Goal: Task Accomplishment & Management: Manage account settings

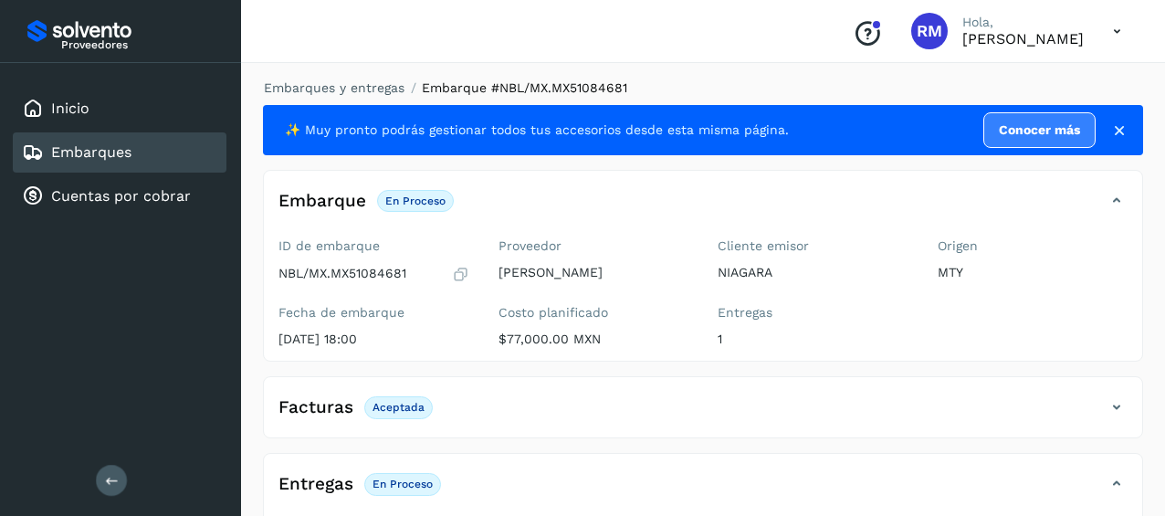
scroll to position [348, 0]
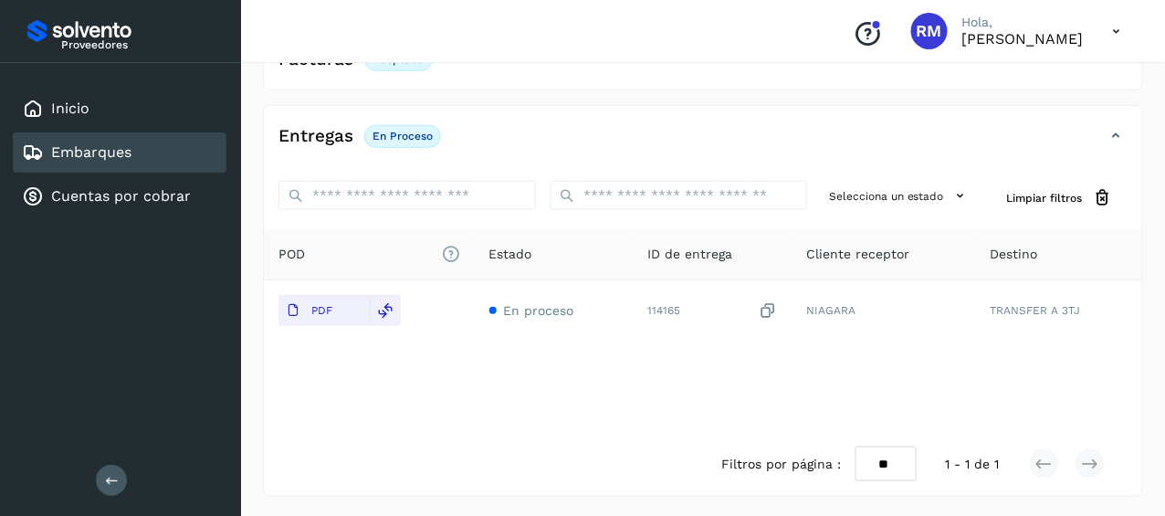
click at [111, 479] on icon at bounding box center [112, 480] width 14 height 14
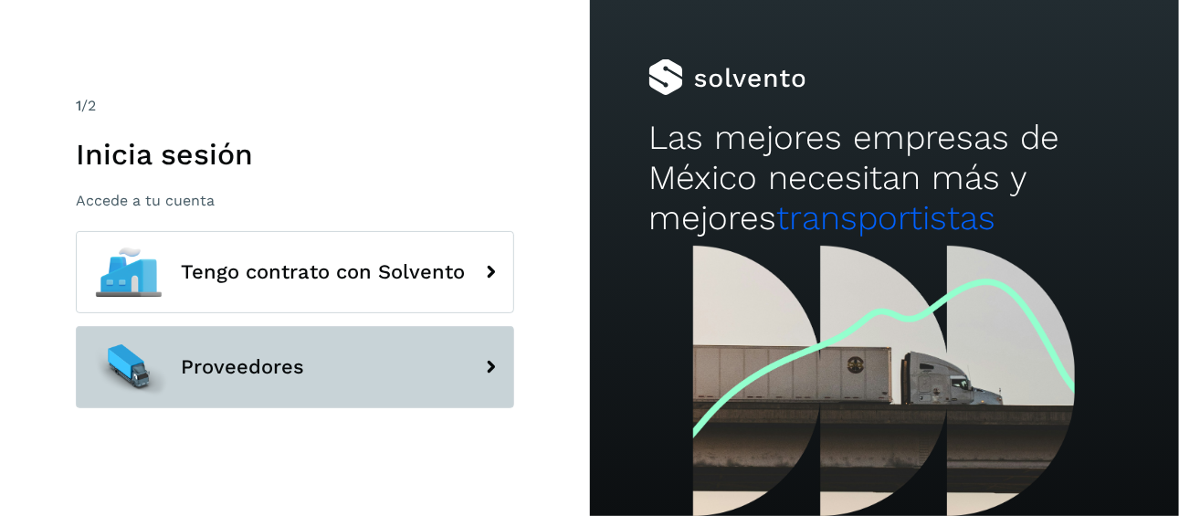
click at [355, 378] on button "Proveedores" at bounding box center [295, 367] width 438 height 82
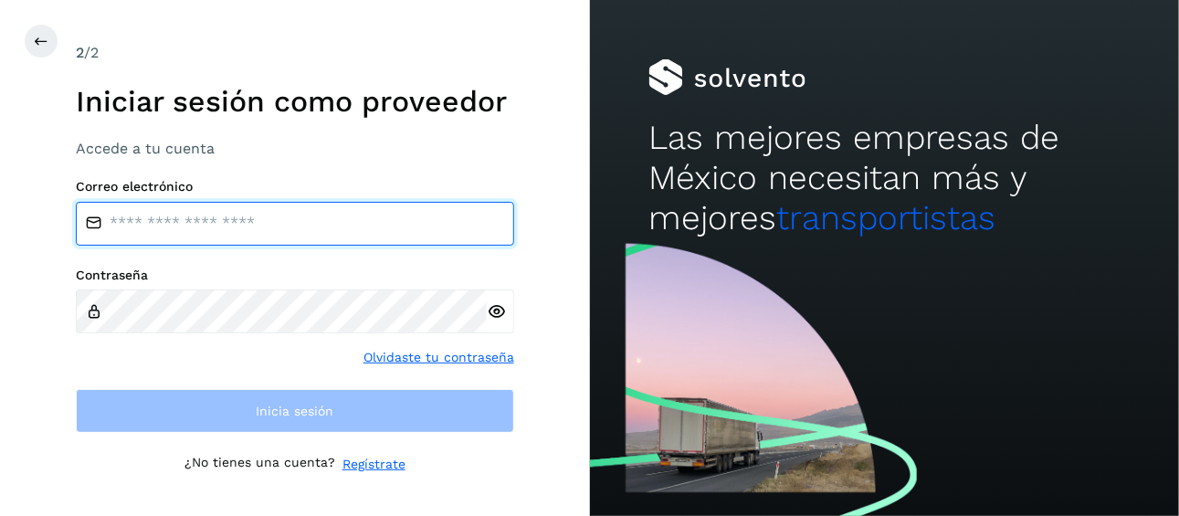
type input "**********"
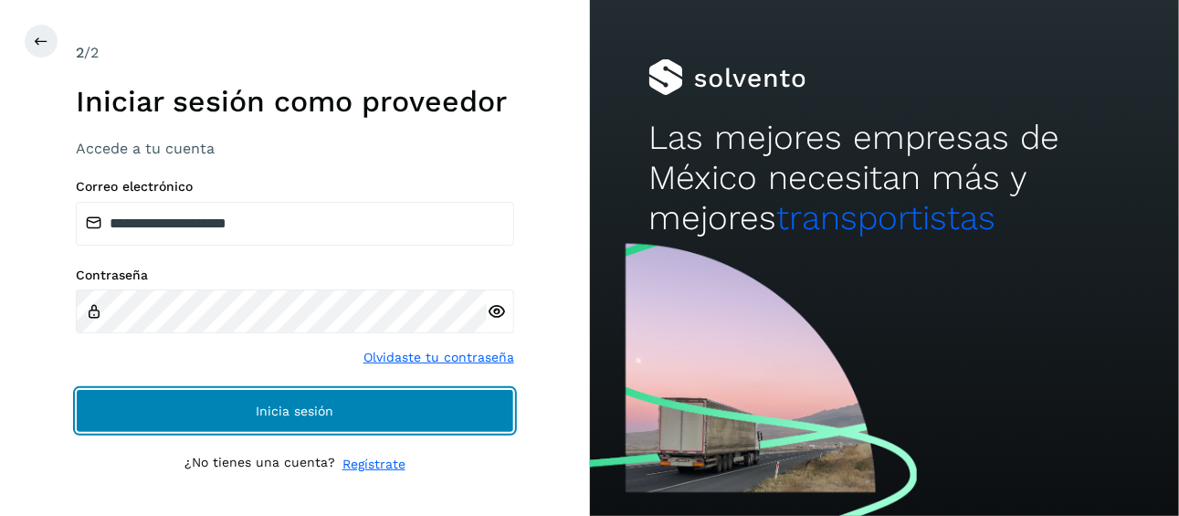
click at [365, 410] on button "Inicia sesión" at bounding box center [295, 411] width 438 height 44
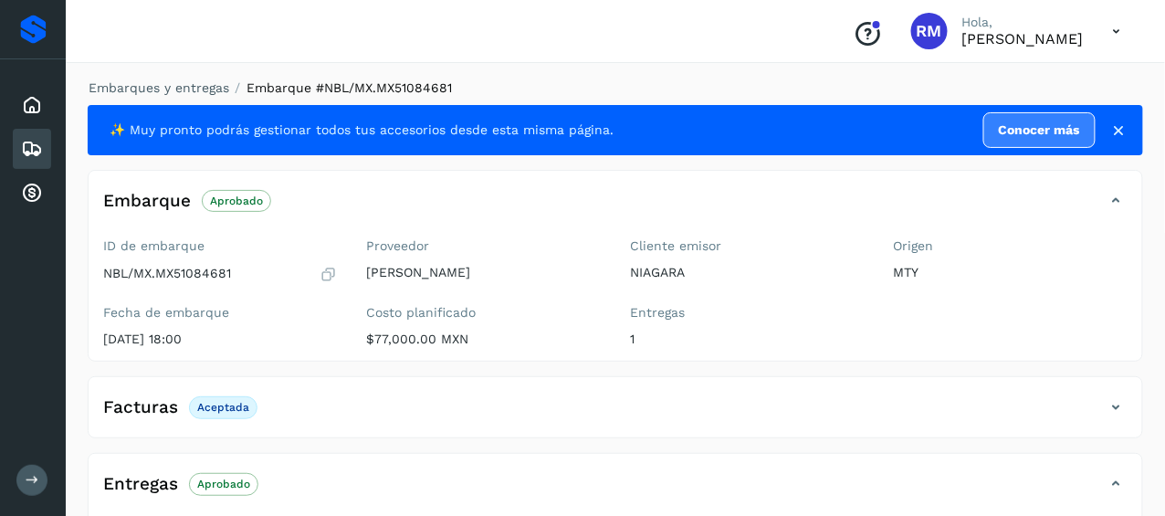
click at [32, 475] on icon at bounding box center [33, 480] width 14 height 14
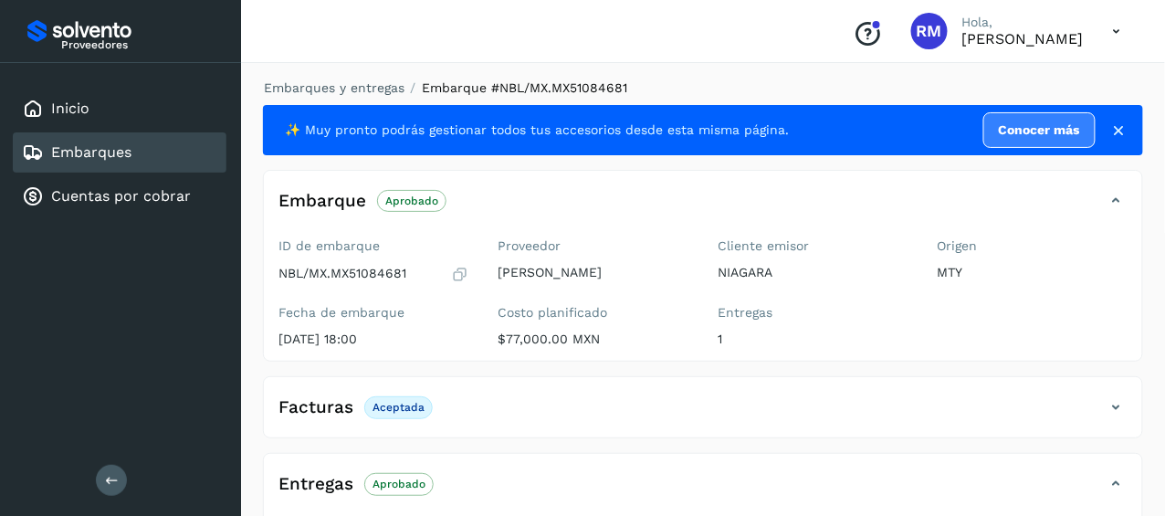
click at [132, 155] on div "Embarques" at bounding box center [120, 152] width 214 height 40
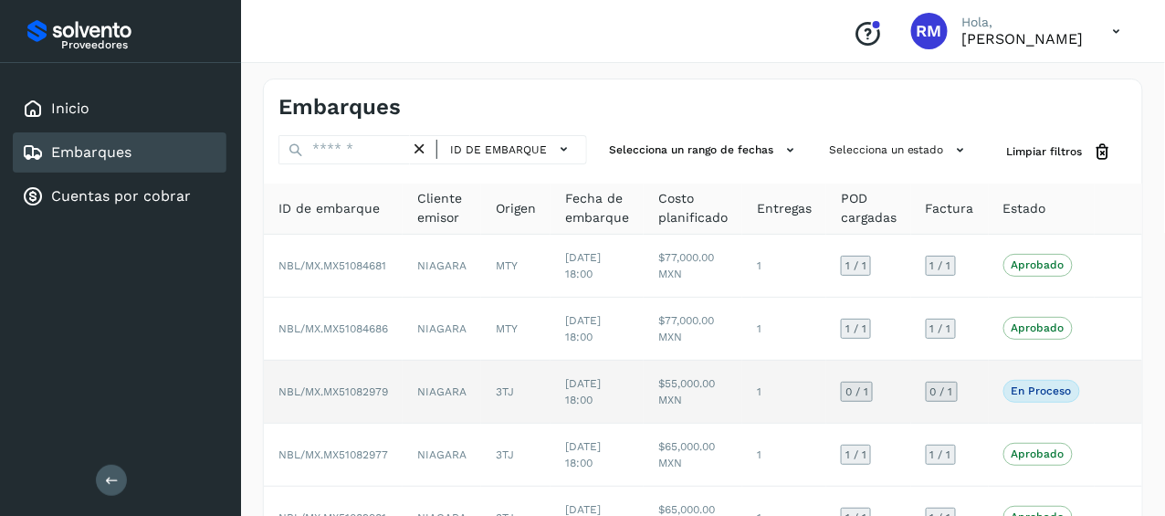
click at [362, 387] on span "NBL/MX.MX51082979" at bounding box center [333, 391] width 110 height 13
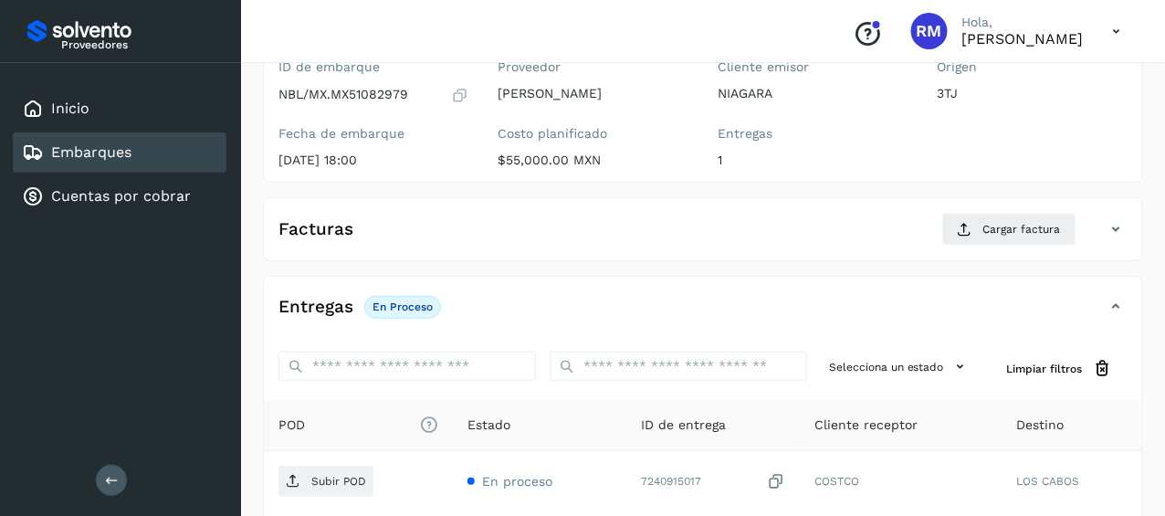
scroll to position [183, 0]
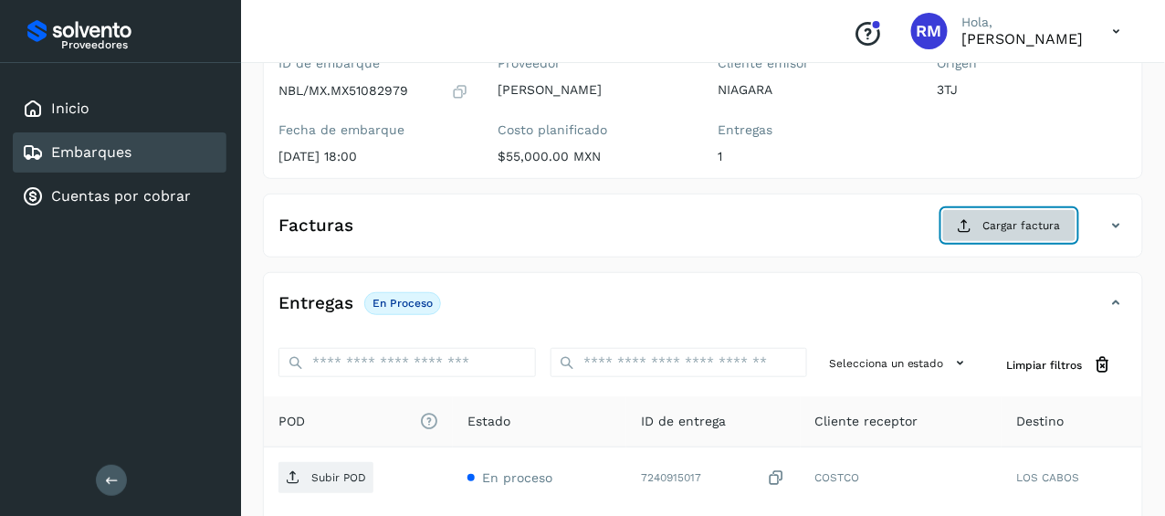
click at [1024, 226] on span "Cargar factura" at bounding box center [1022, 225] width 78 height 16
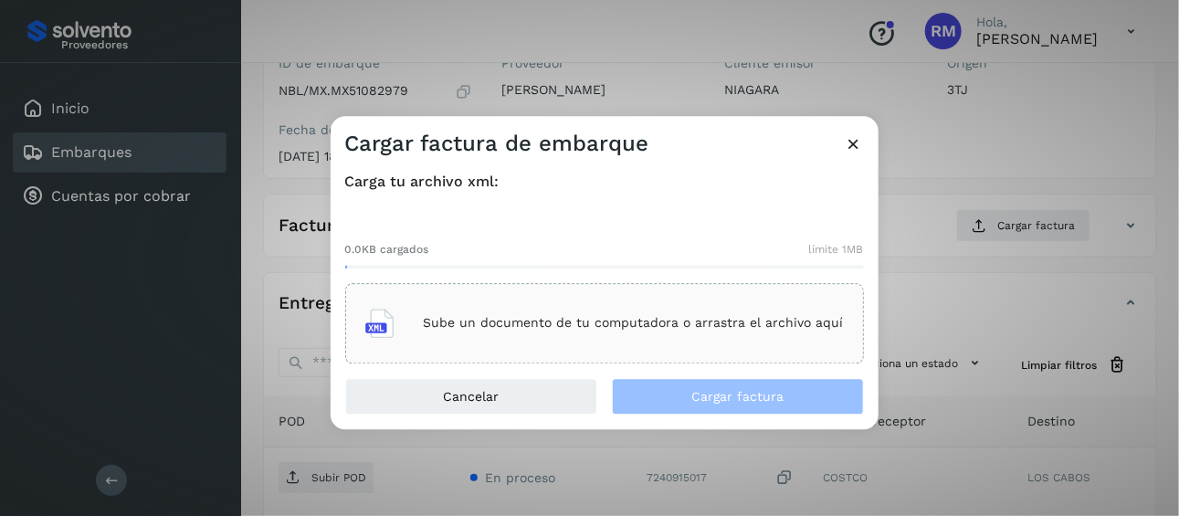
click at [559, 321] on p "Sube un documento de tu computadora o arrastra el archivo aquí" at bounding box center [634, 324] width 420 height 16
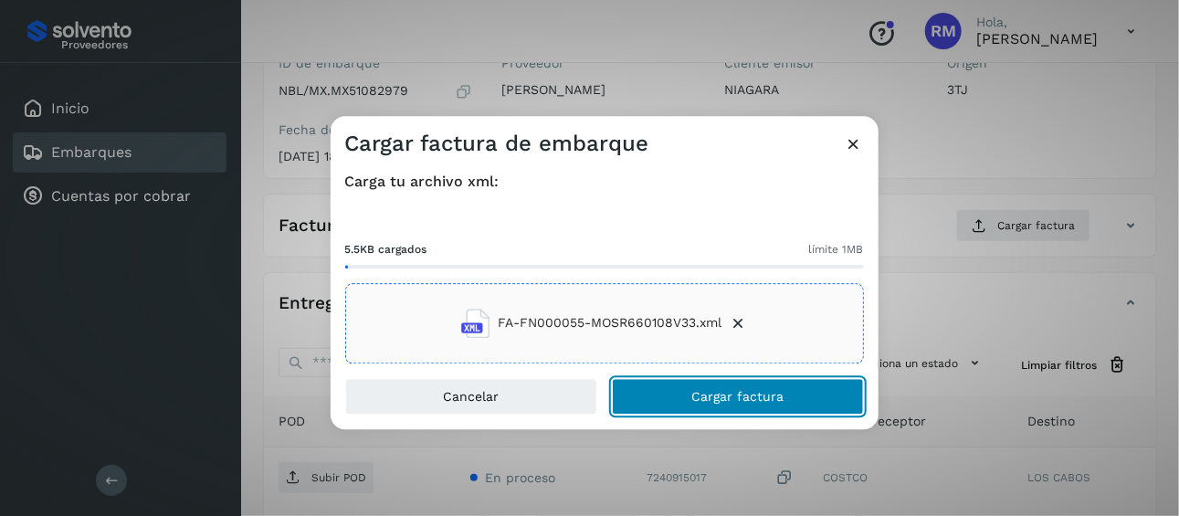
click at [688, 393] on button "Cargar factura" at bounding box center [738, 396] width 252 height 37
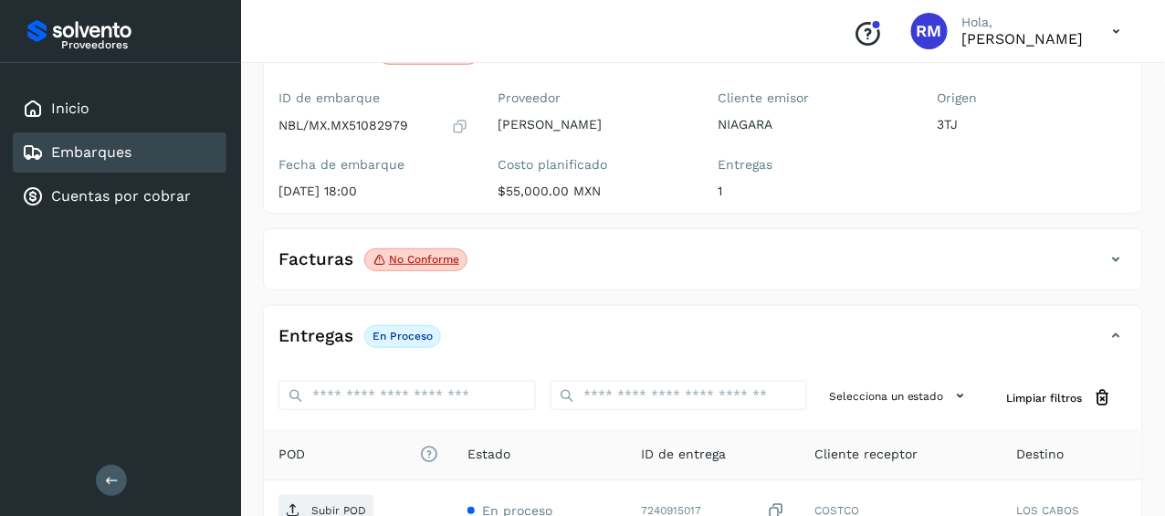
scroll to position [273, 0]
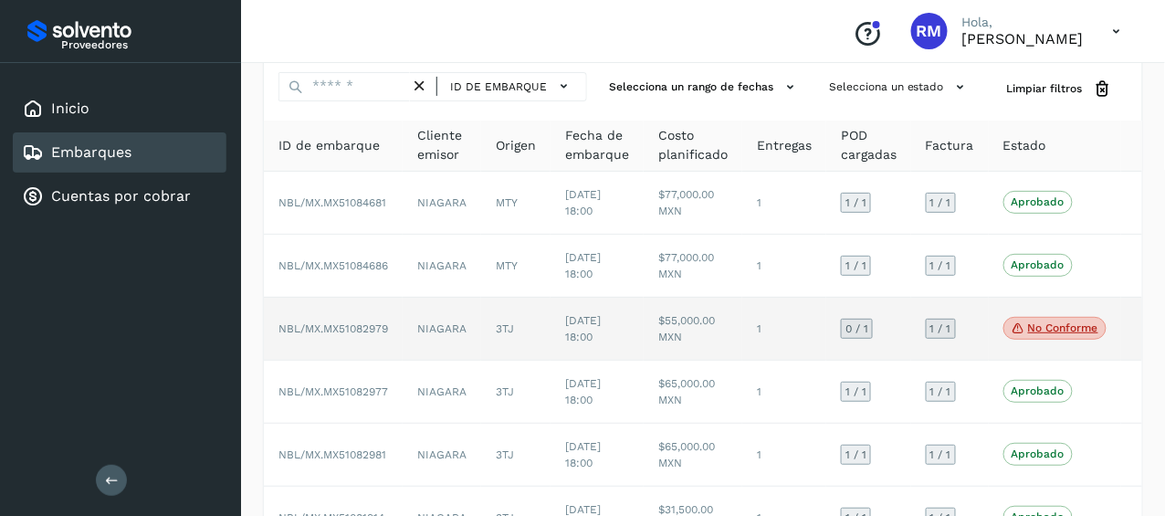
scroll to position [91, 0]
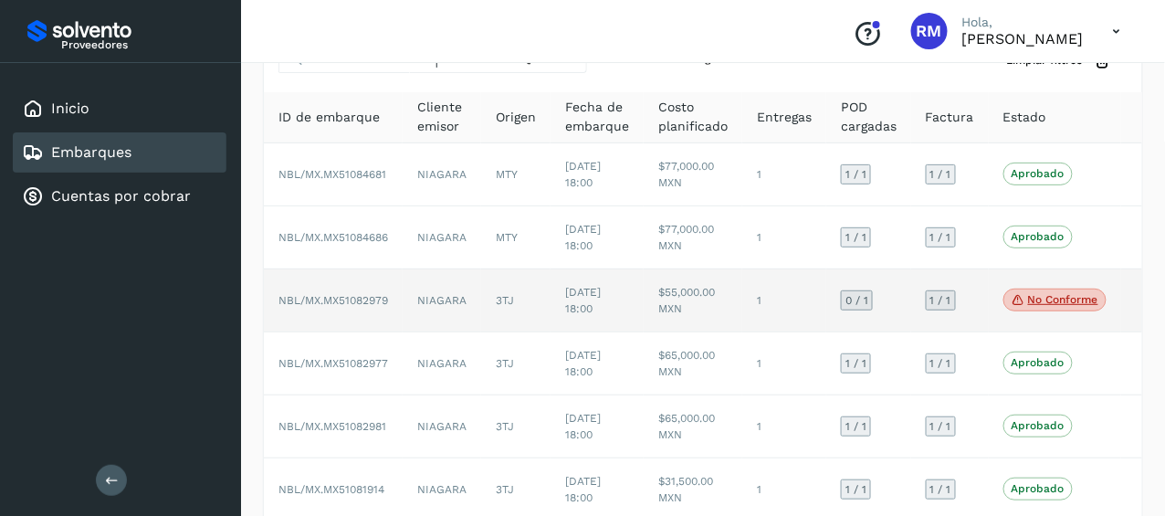
click at [341, 296] on span "NBL/MX.MX51082979" at bounding box center [333, 300] width 110 height 13
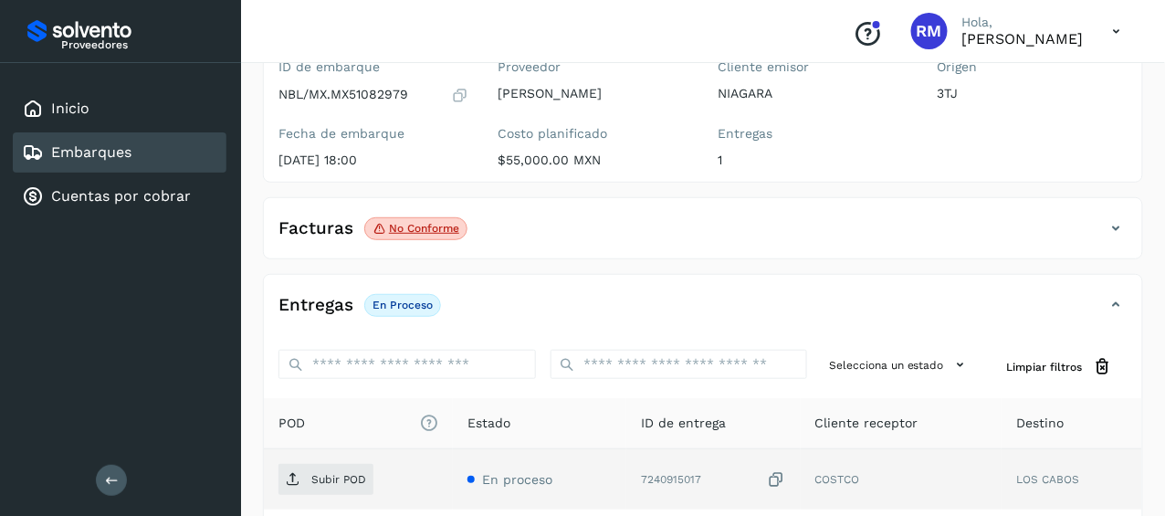
scroll to position [273, 0]
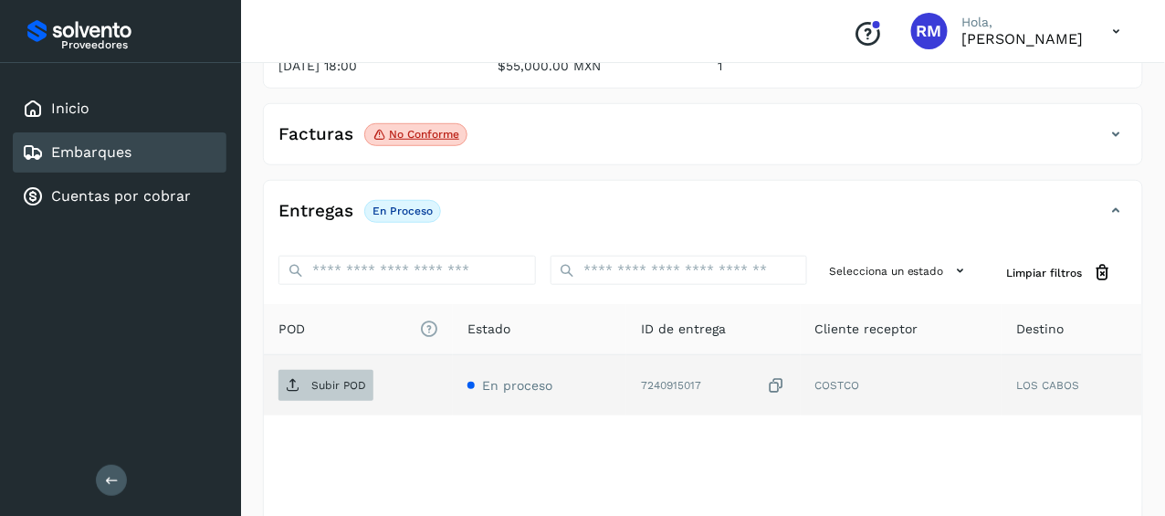
click at [330, 381] on p "Subir POD" at bounding box center [338, 385] width 55 height 13
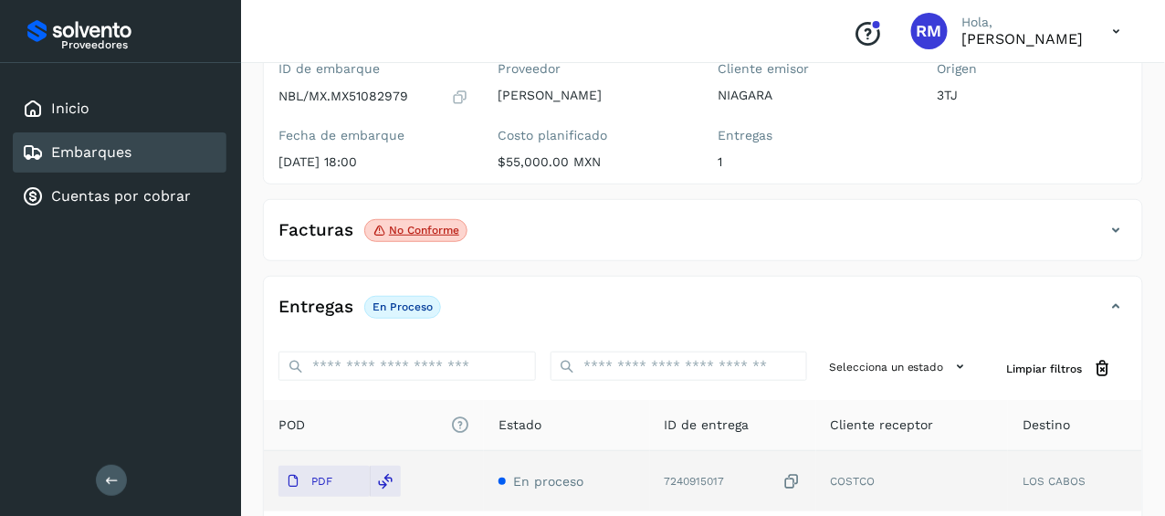
scroll to position [165, 0]
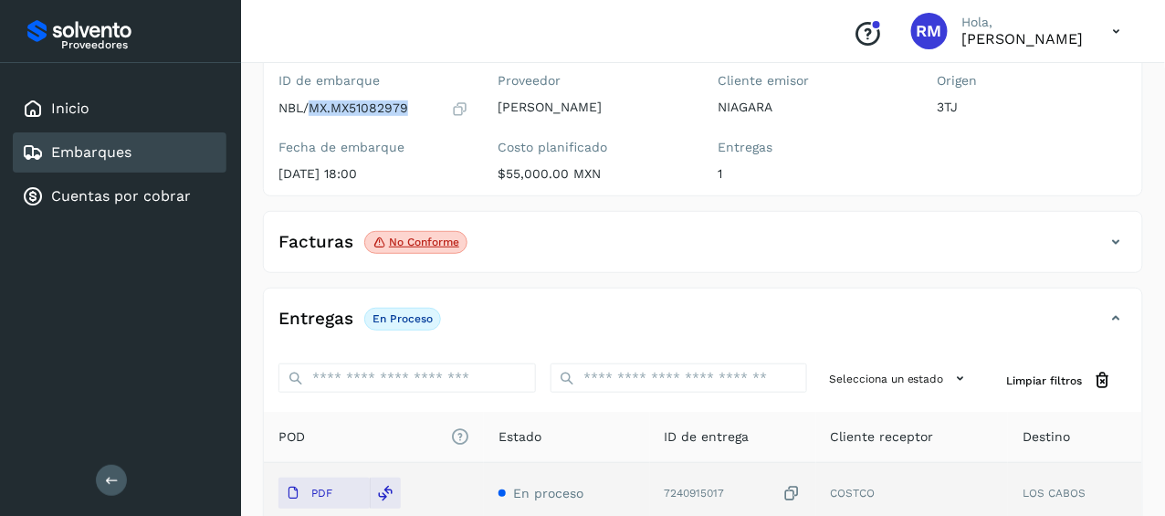
drag, startPoint x: 400, startPoint y: 104, endPoint x: 312, endPoint y: 117, distance: 88.6
click at [312, 117] on div "ID de embarque NBL/MX.MX51082979 Fecha de embarque [DATE] 18:00" at bounding box center [374, 131] width 220 height 130
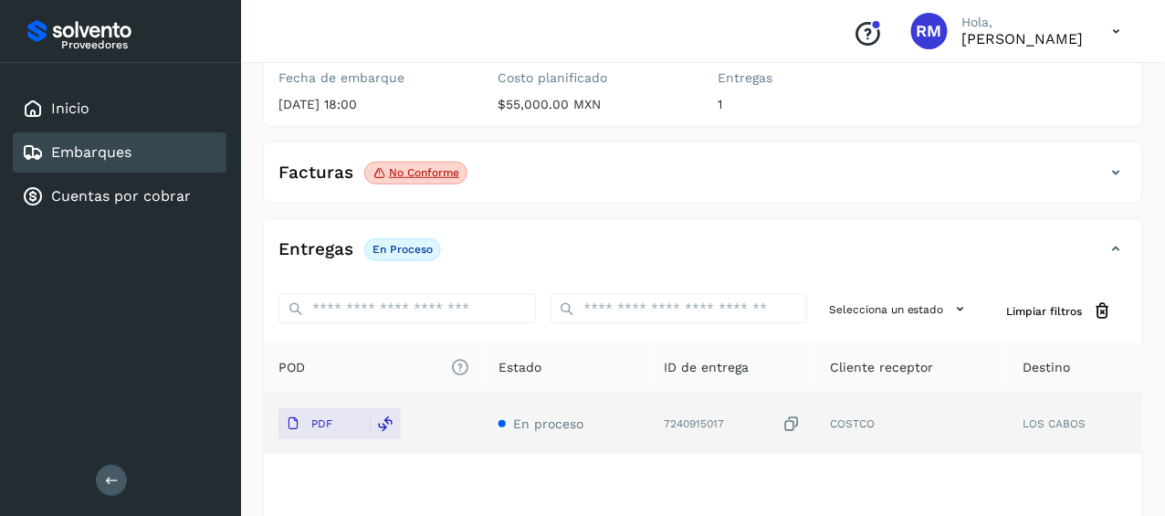
scroll to position [348, 0]
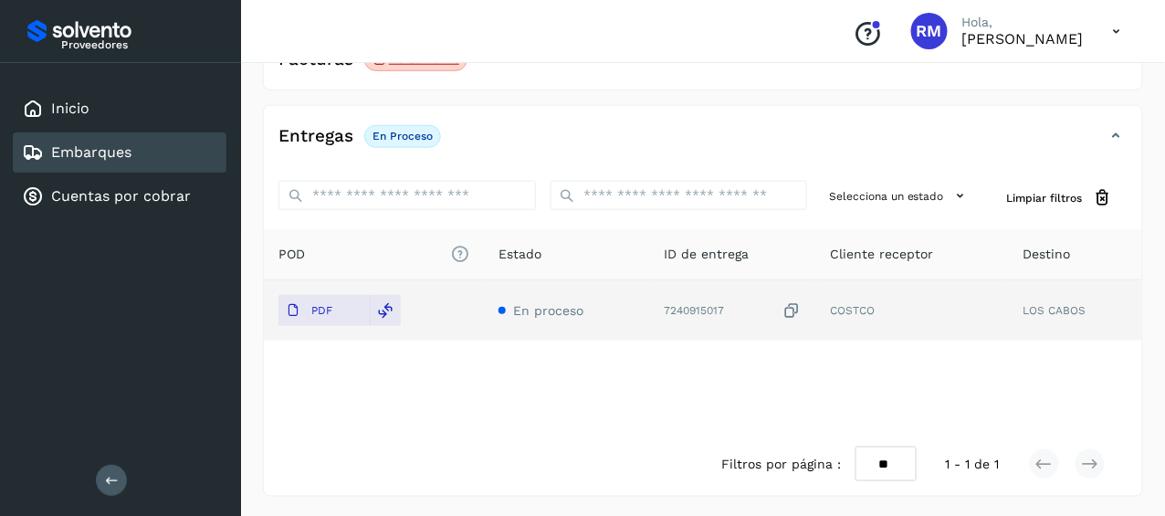
click at [104, 155] on link "Embarques" at bounding box center [91, 151] width 80 height 17
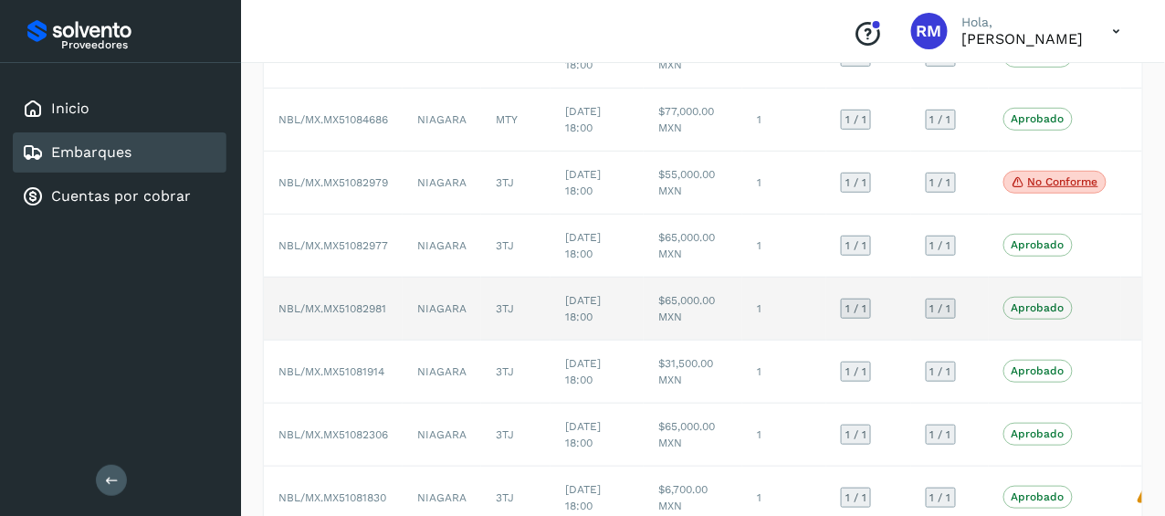
scroll to position [444, 0]
